Goal: Check status

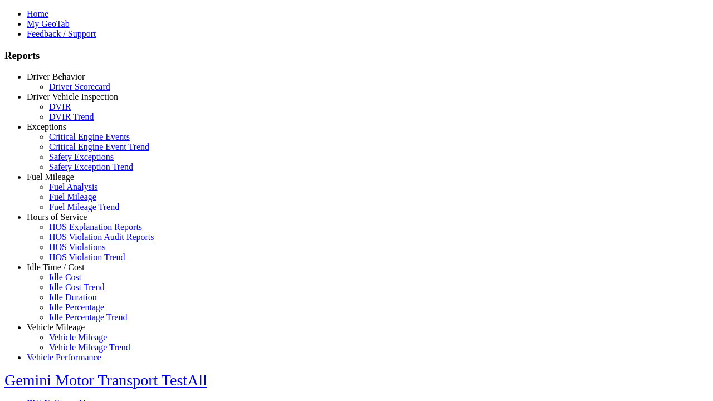
click at [64, 222] on link "Hours of Service" at bounding box center [57, 216] width 60 height 9
click at [72, 252] on link "HOS Violations" at bounding box center [77, 246] width 56 height 9
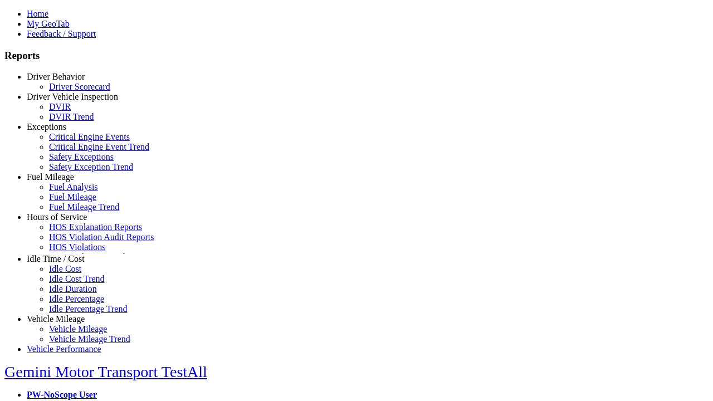
scroll to position [43, 0]
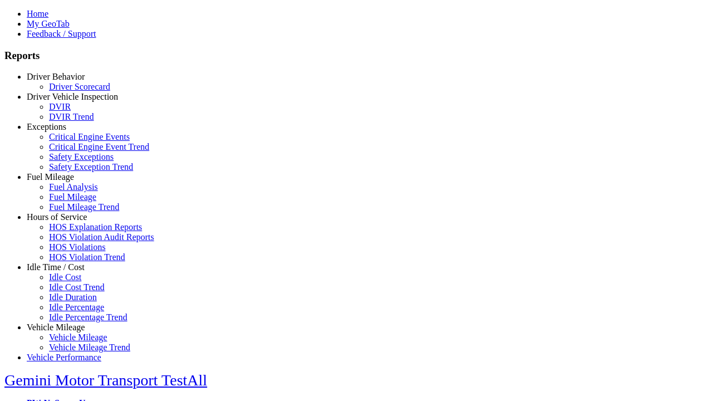
type input "**********"
